Goal: Contribute content

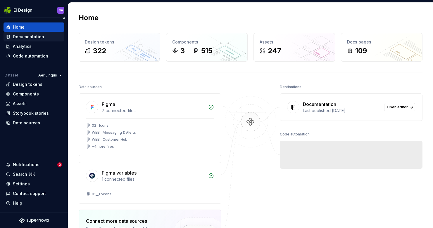
click at [32, 36] on div "Documentation" at bounding box center [28, 37] width 31 height 6
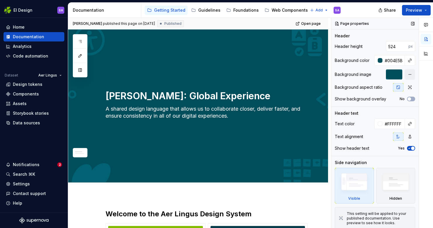
click at [391, 74] on div at bounding box center [394, 74] width 16 height 11
click at [315, 41] on span "Edit header" at bounding box center [307, 40] width 23 height 6
click at [311, 40] on span "Edit header" at bounding box center [307, 40] width 23 height 6
click at [394, 75] on div at bounding box center [394, 74] width 16 height 11
click at [410, 73] on button "button" at bounding box center [410, 74] width 11 height 11
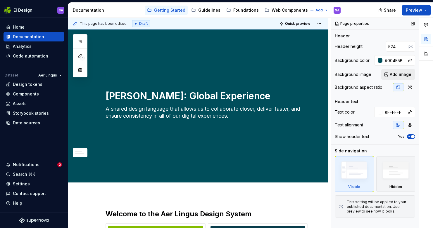
click at [398, 74] on span "Add image" at bounding box center [401, 75] width 22 height 6
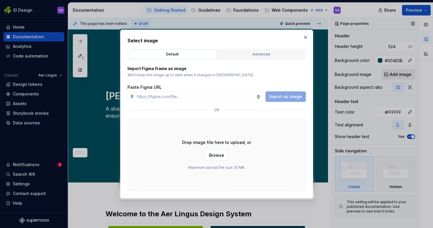
type textarea "*"
type input "https://www.figma.com/design/oWse5GFNay5D25WA7YViPS/Supernova-Images?node-id=60…"
click at [282, 96] on span "Import as image" at bounding box center [285, 97] width 33 height 6
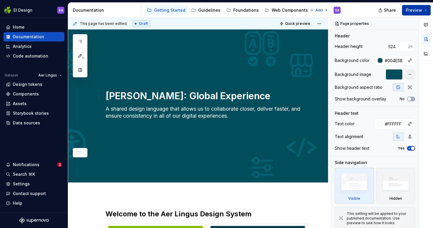
click at [420, 10] on span "Preview" at bounding box center [414, 10] width 16 height 6
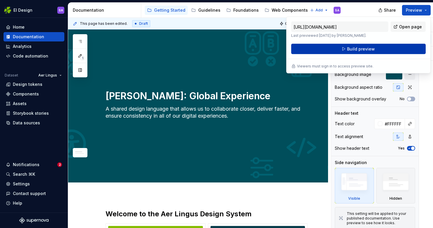
click at [376, 46] on button "Build preview" at bounding box center [358, 49] width 134 height 11
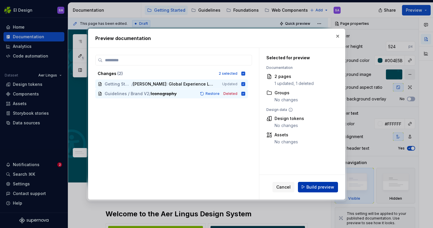
click at [320, 187] on span "Build preview" at bounding box center [320, 187] width 28 height 6
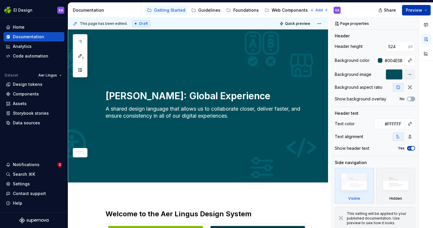
click at [415, 8] on span "Preview" at bounding box center [414, 10] width 16 height 6
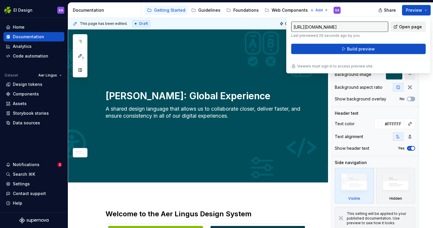
click at [409, 25] on span "Open page" at bounding box center [410, 27] width 23 height 6
type textarea "*"
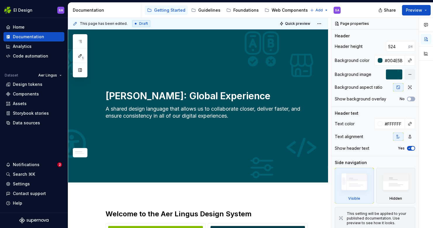
type textarea "*"
